Goal: Information Seeking & Learning: Learn about a topic

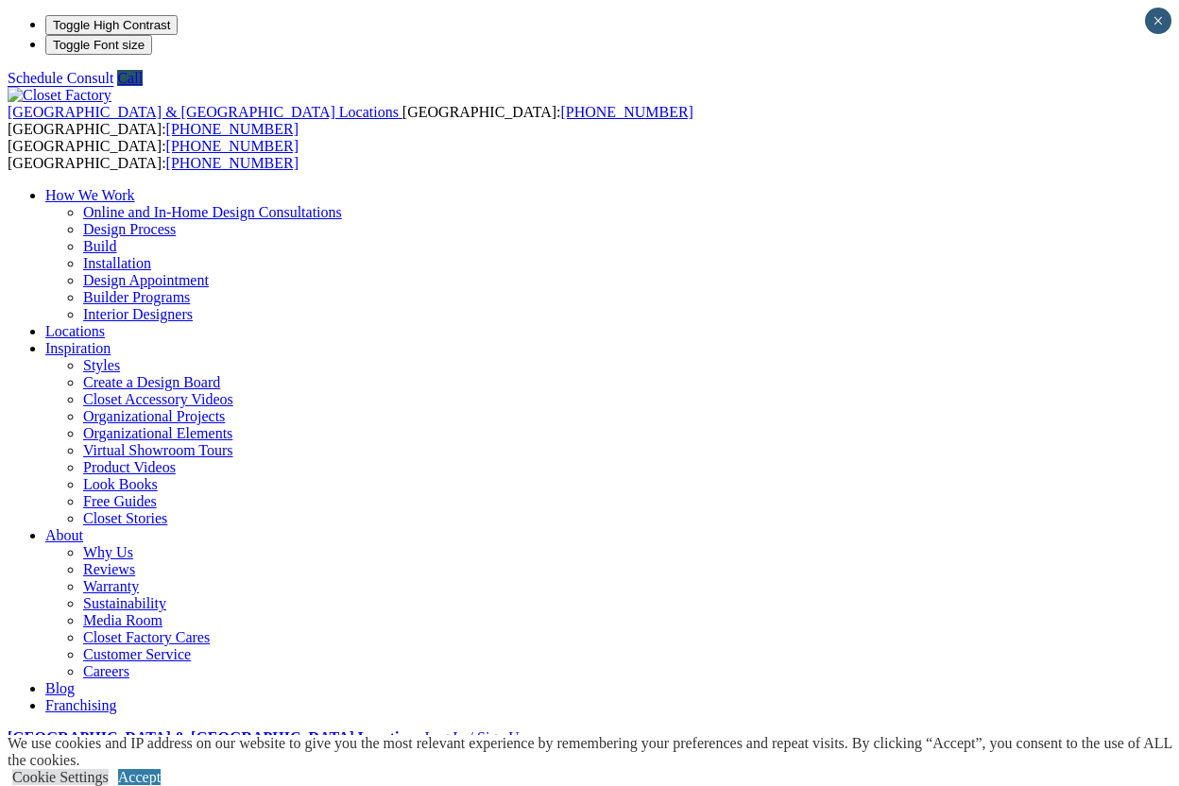
click at [834, 87] on div "United States & Canada Locations USA: (800) 838-7995 CANADA: (888) 237-5650 USA…" at bounding box center [590, 425] width 1164 height 676
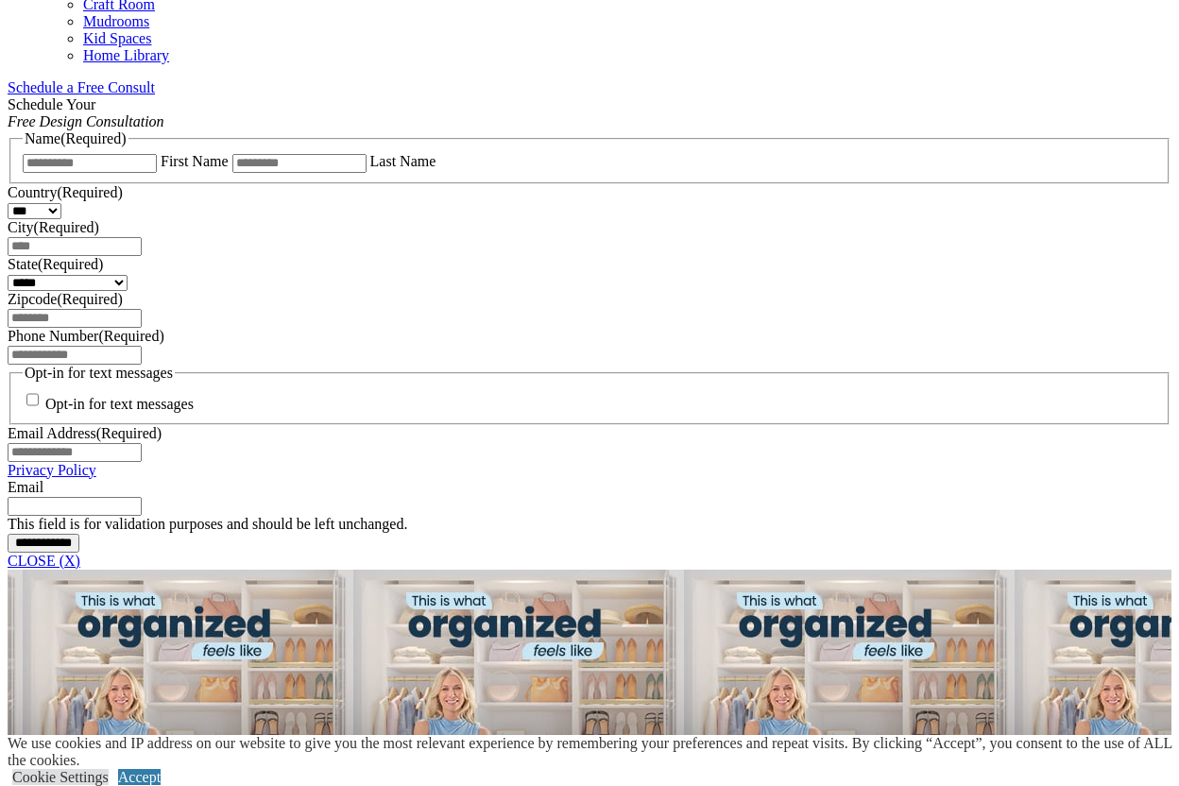
scroll to position [1199, 0]
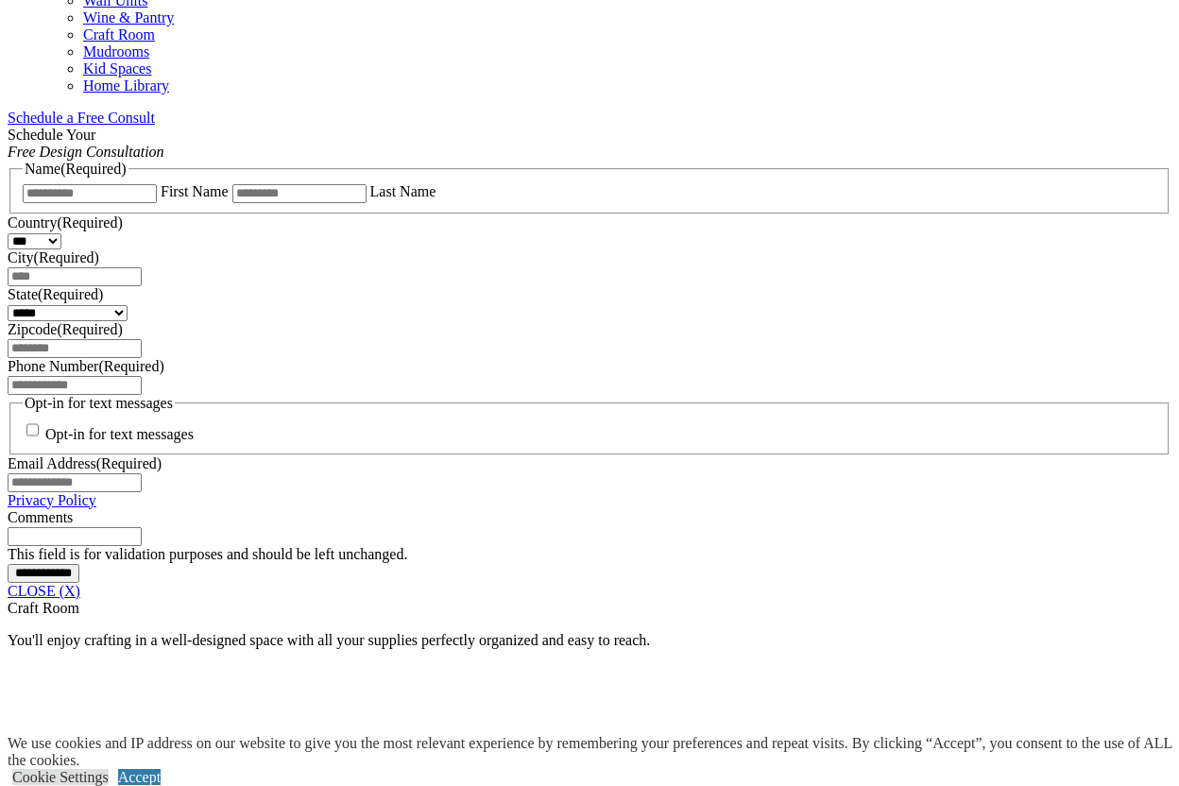
scroll to position [1169, 0]
